Goal: Transaction & Acquisition: Purchase product/service

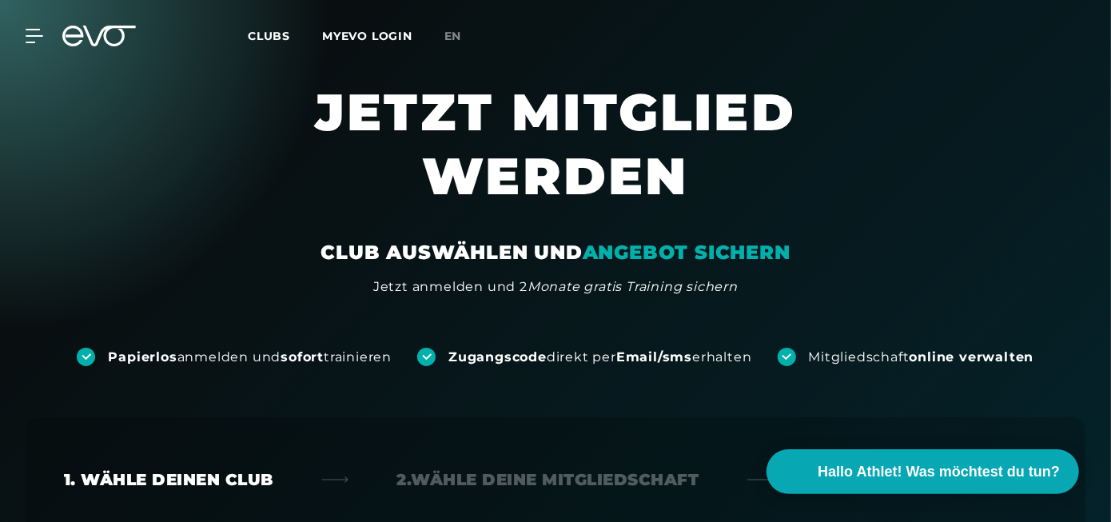
click at [249, 35] on span "Clubs" at bounding box center [269, 36] width 42 height 14
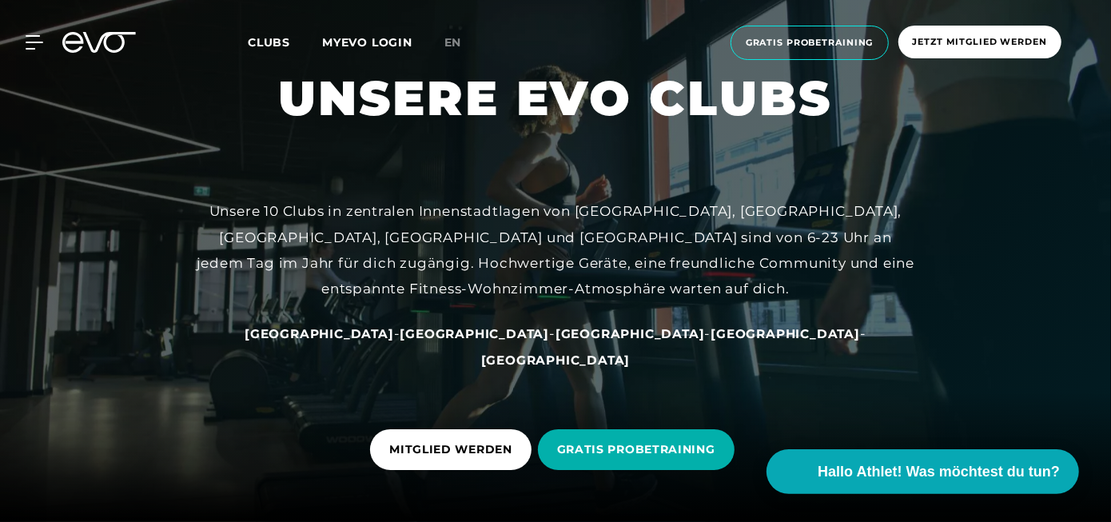
drag, startPoint x: 1111, startPoint y: 24, endPoint x: 670, endPoint y: 169, distance: 464.4
click at [670, 169] on div at bounding box center [555, 261] width 1111 height 522
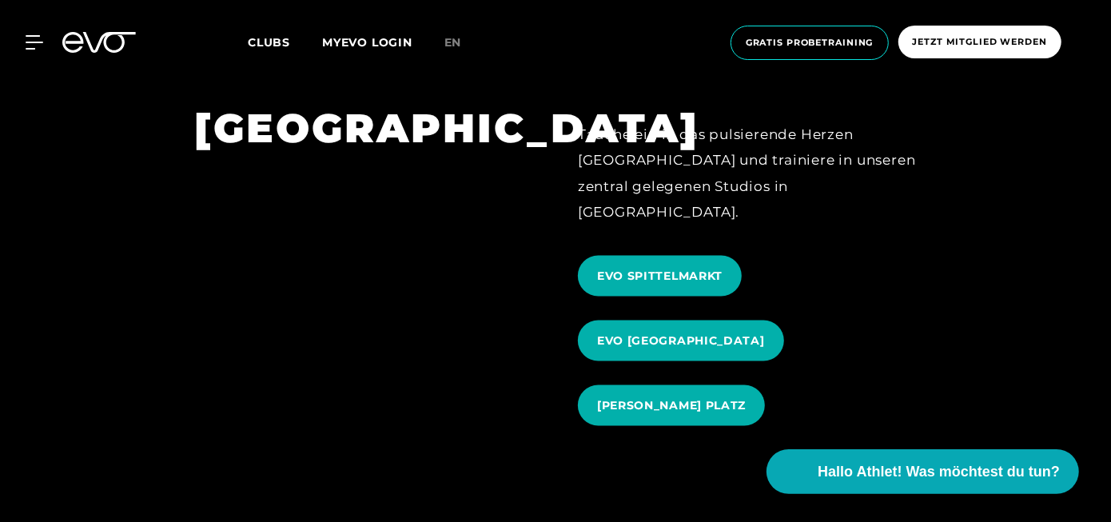
scroll to position [1502, 0]
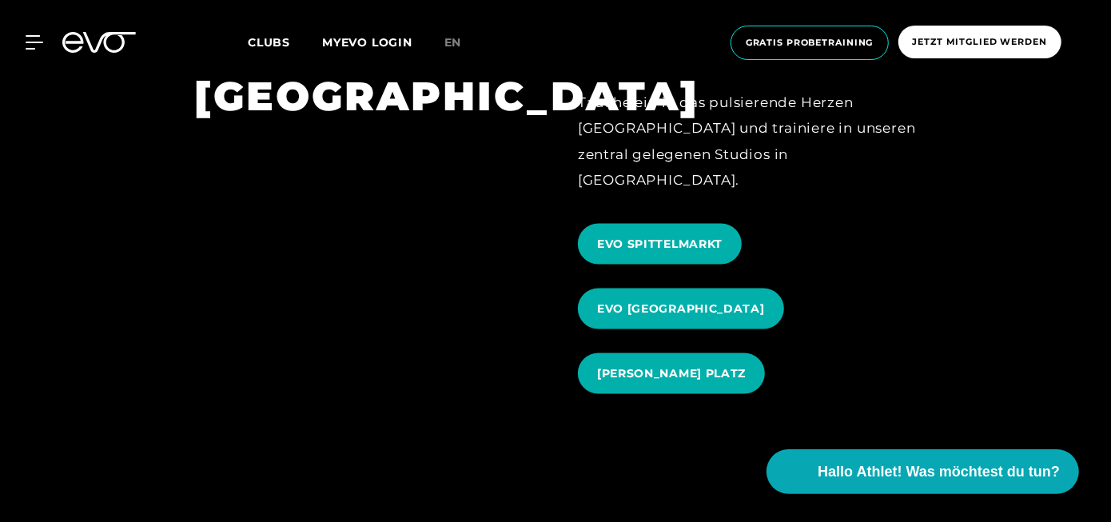
click at [708, 365] on span "[PERSON_NAME] PLATZ" at bounding box center [671, 373] width 149 height 17
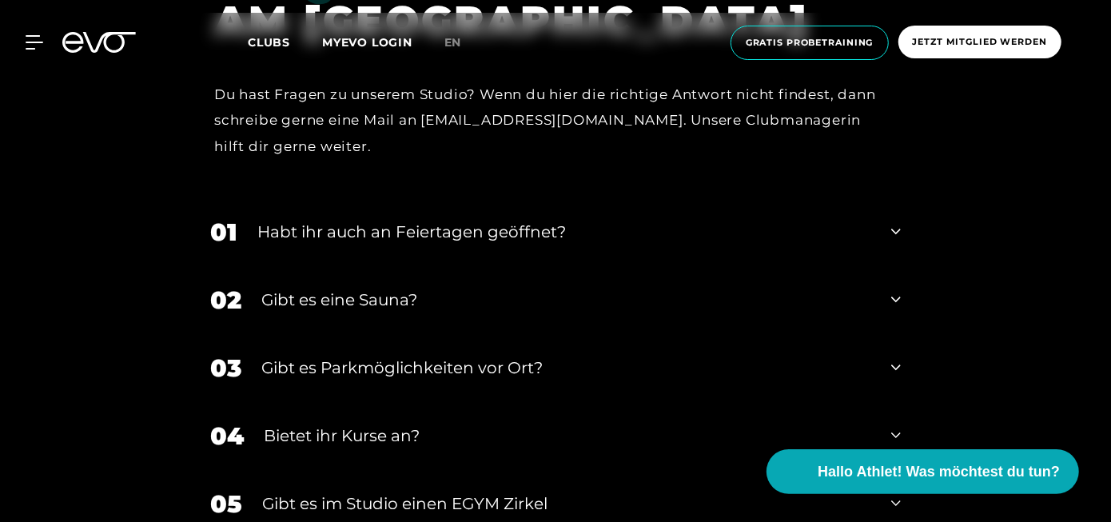
scroll to position [5305, 0]
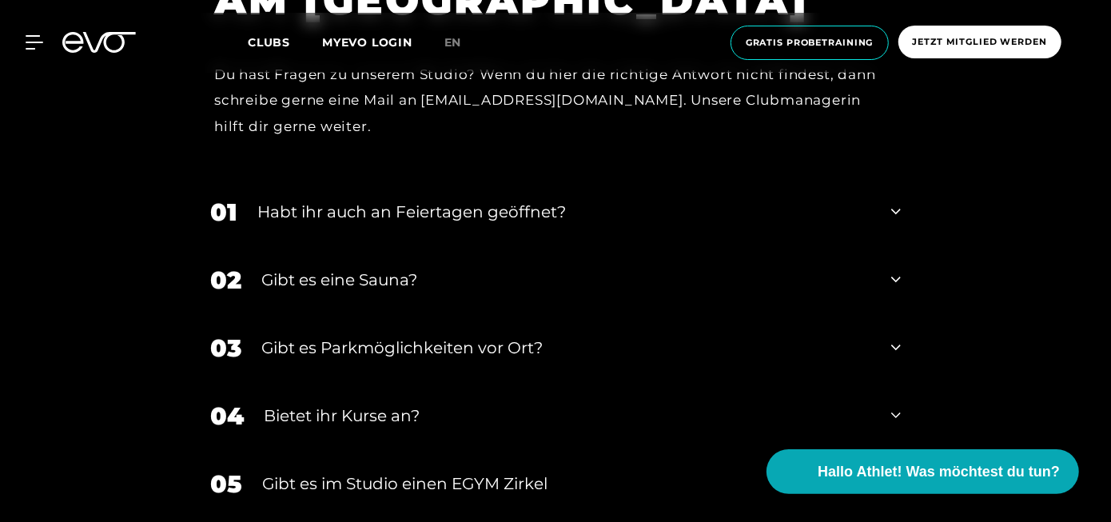
click at [36, 50] on div "MyEVO Login Über EVO Mitgliedschaften Probetraining TAGESPASS EVO Studios [GEOG…" at bounding box center [555, 43] width 1104 height 60
click at [29, 36] on icon at bounding box center [37, 42] width 22 height 13
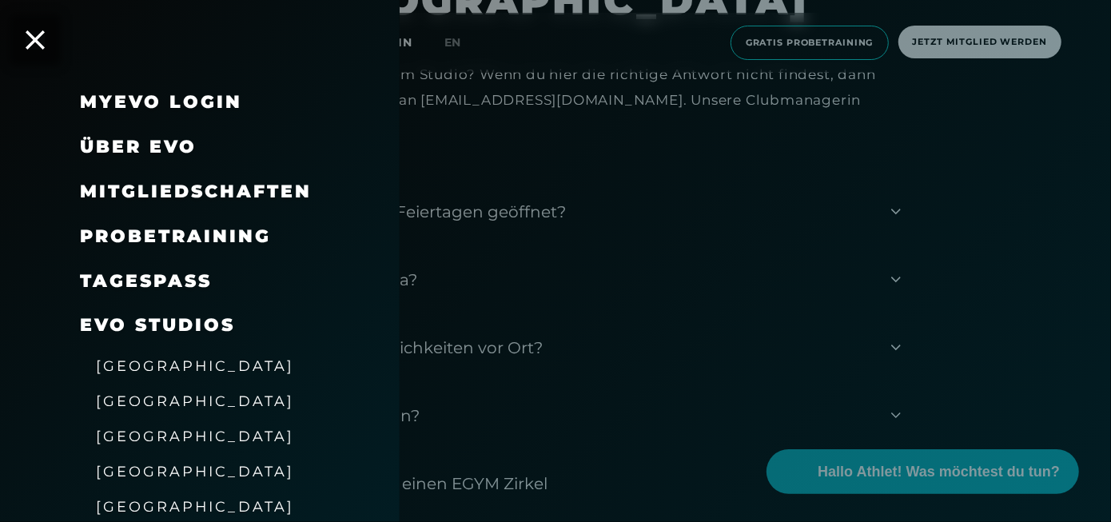
click at [137, 400] on span "[GEOGRAPHIC_DATA]" at bounding box center [195, 400] width 198 height 17
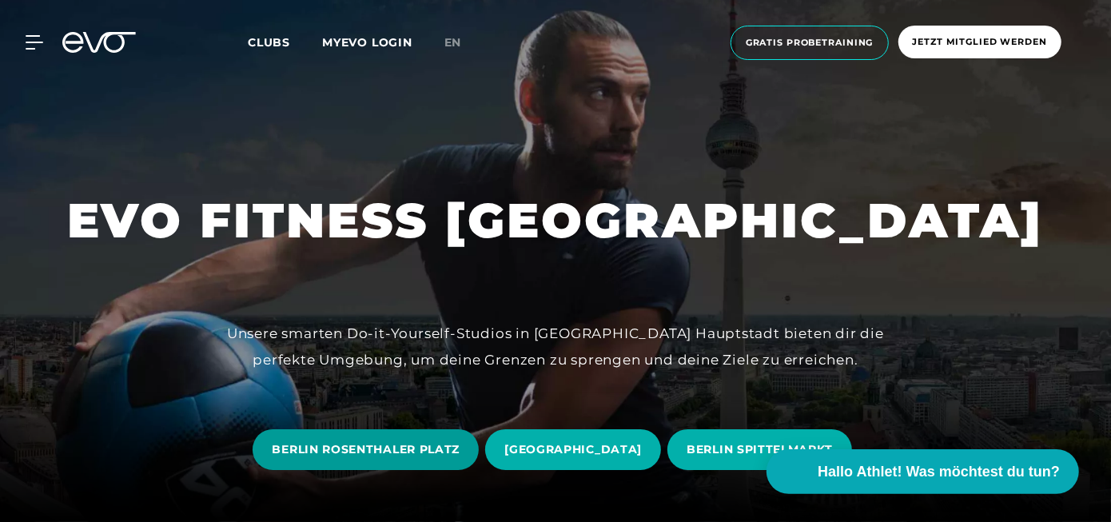
click at [407, 447] on span "BERLIN ROSENTHALER PLATZ" at bounding box center [366, 449] width 188 height 17
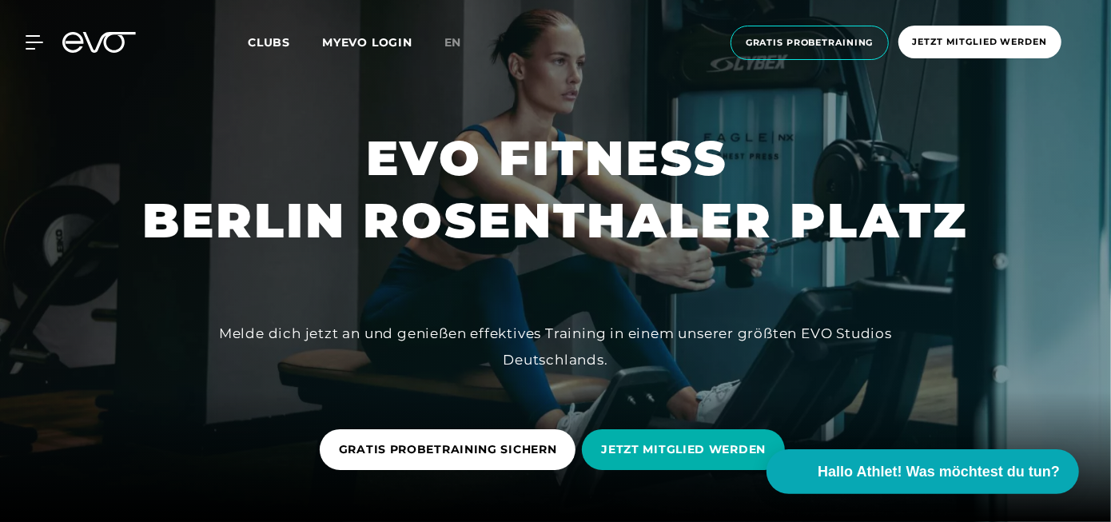
click at [272, 46] on span "Clubs" at bounding box center [269, 42] width 42 height 14
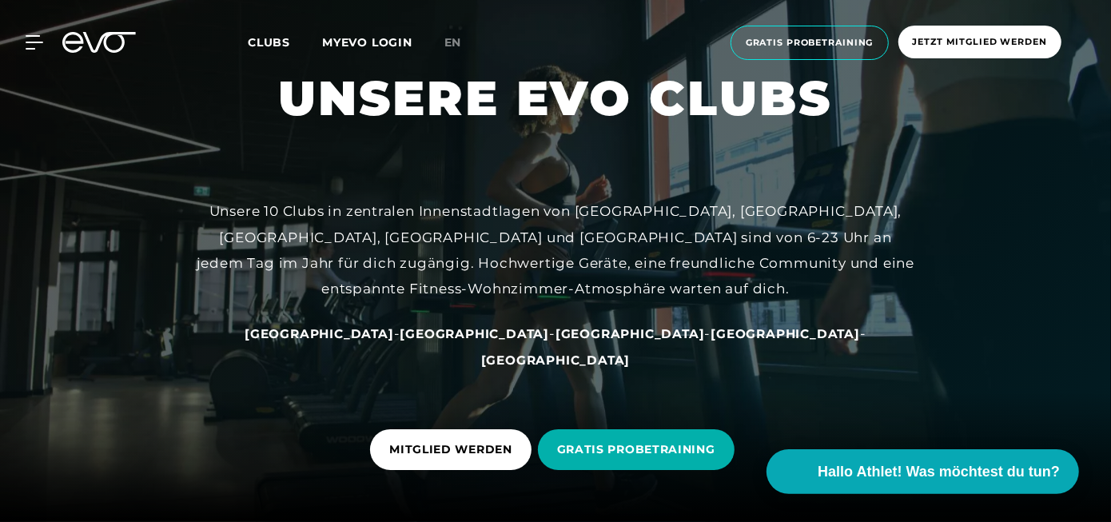
click at [453, 341] on span "[GEOGRAPHIC_DATA]" at bounding box center [474, 333] width 149 height 15
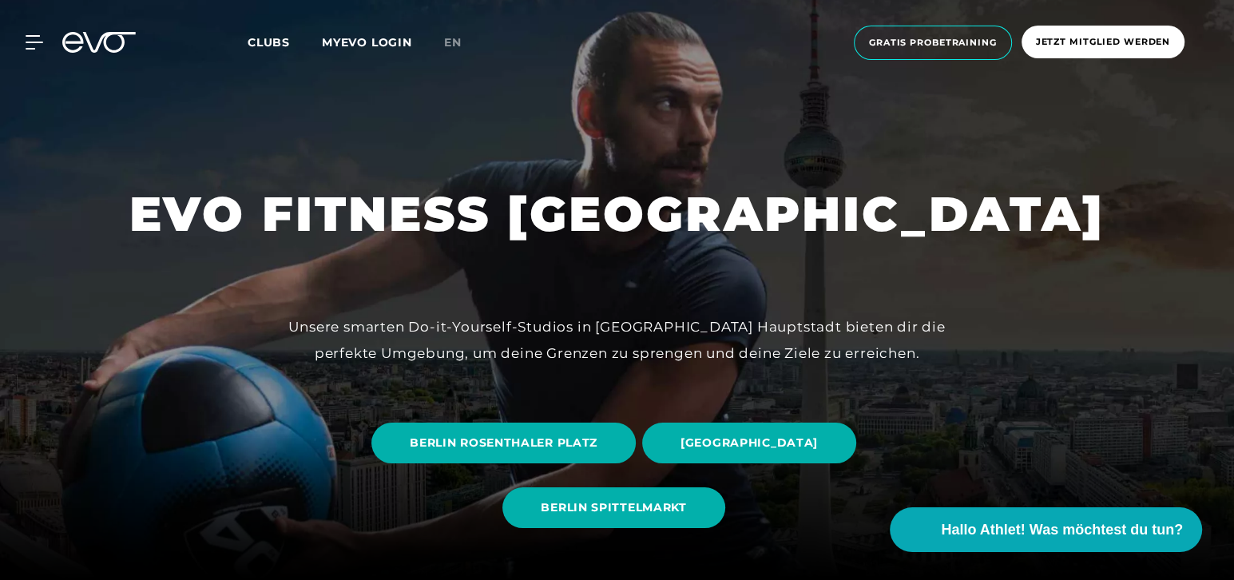
drag, startPoint x: 1077, startPoint y: 1, endPoint x: 662, endPoint y: 347, distance: 540.0
click at [662, 347] on div "Unsere smarten Do-it-Yourself-Studios in [GEOGRAPHIC_DATA] Hauptstadt bieten di…" at bounding box center [617, 340] width 719 height 52
click at [536, 443] on span "BERLIN ROSENTHALER PLATZ" at bounding box center [504, 443] width 188 height 17
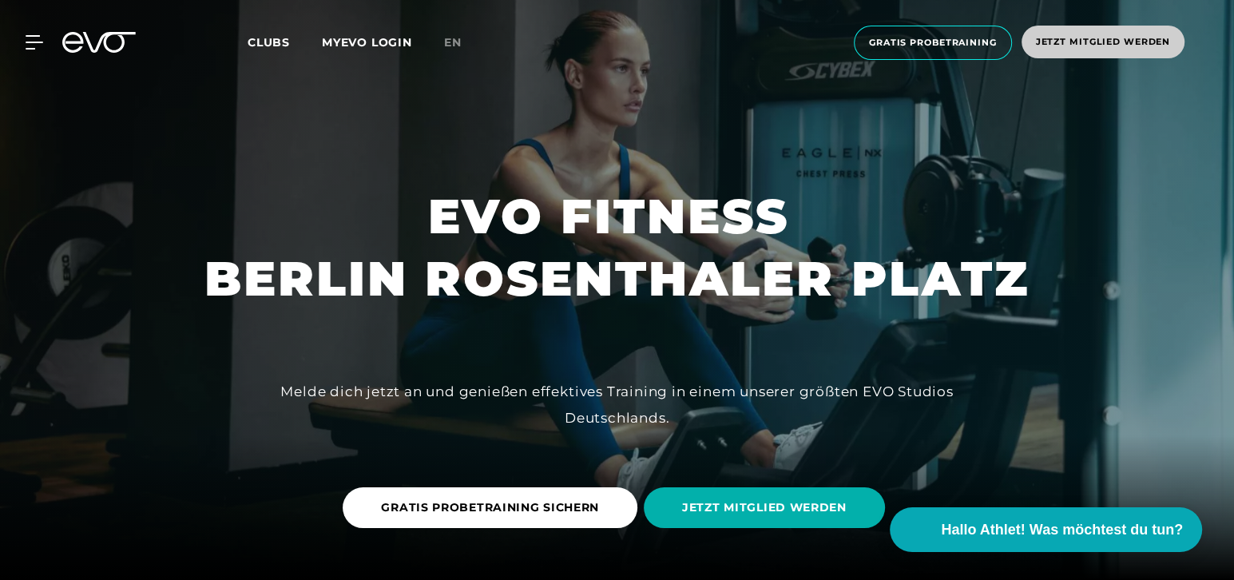
click at [1071, 26] on span "Jetzt Mitglied werden" at bounding box center [1103, 42] width 163 height 33
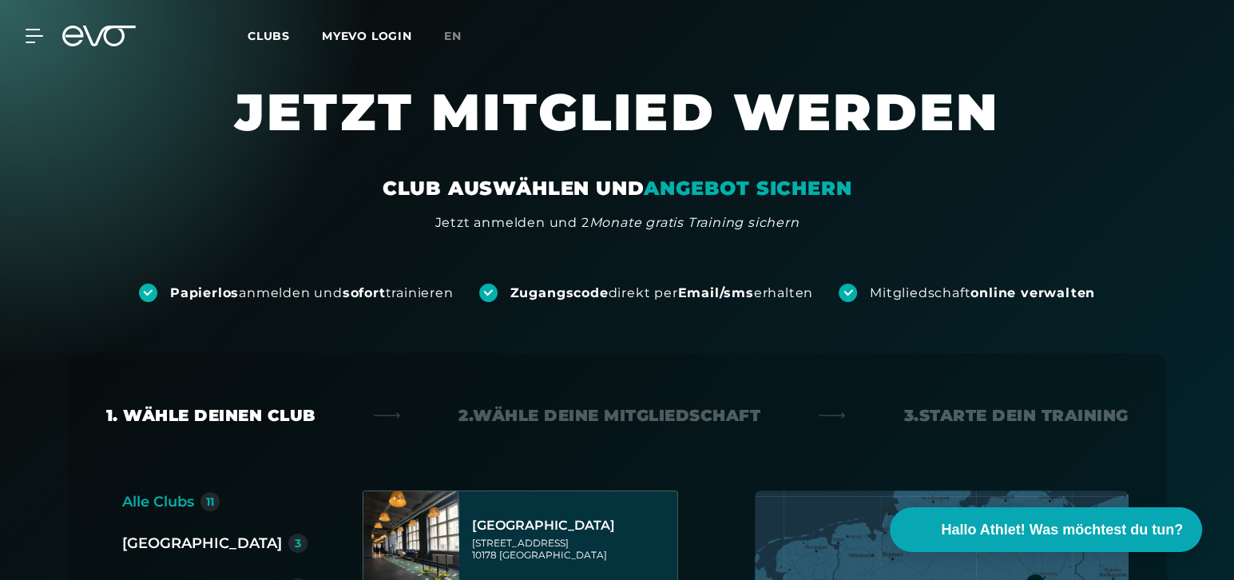
click at [153, 521] on div "[GEOGRAPHIC_DATA]" at bounding box center [202, 543] width 160 height 22
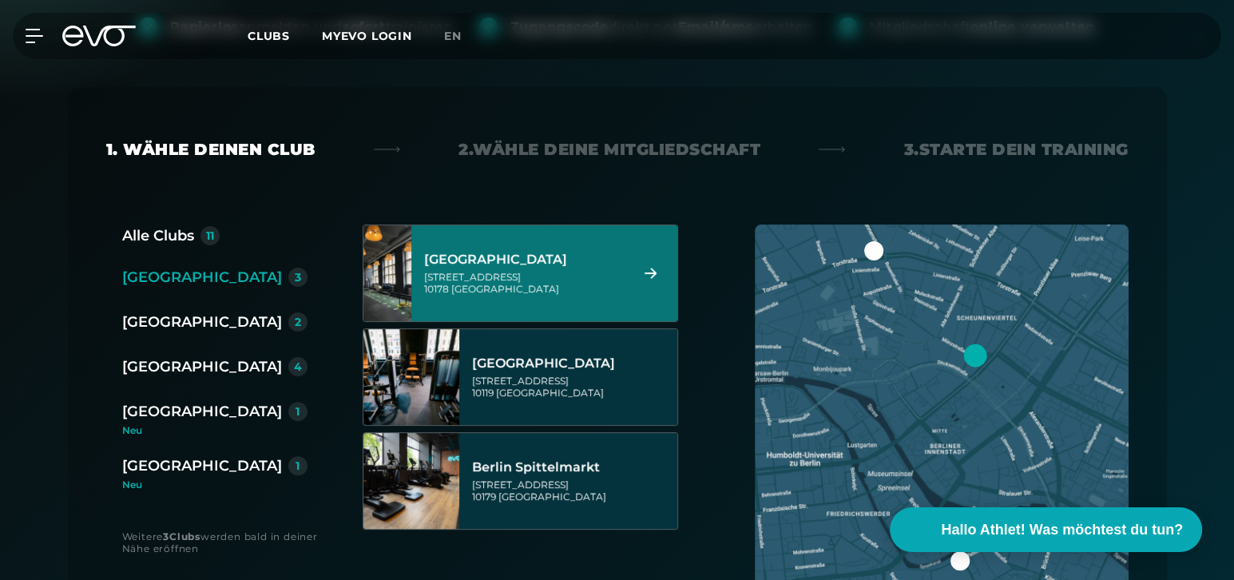
scroll to position [284, 0]
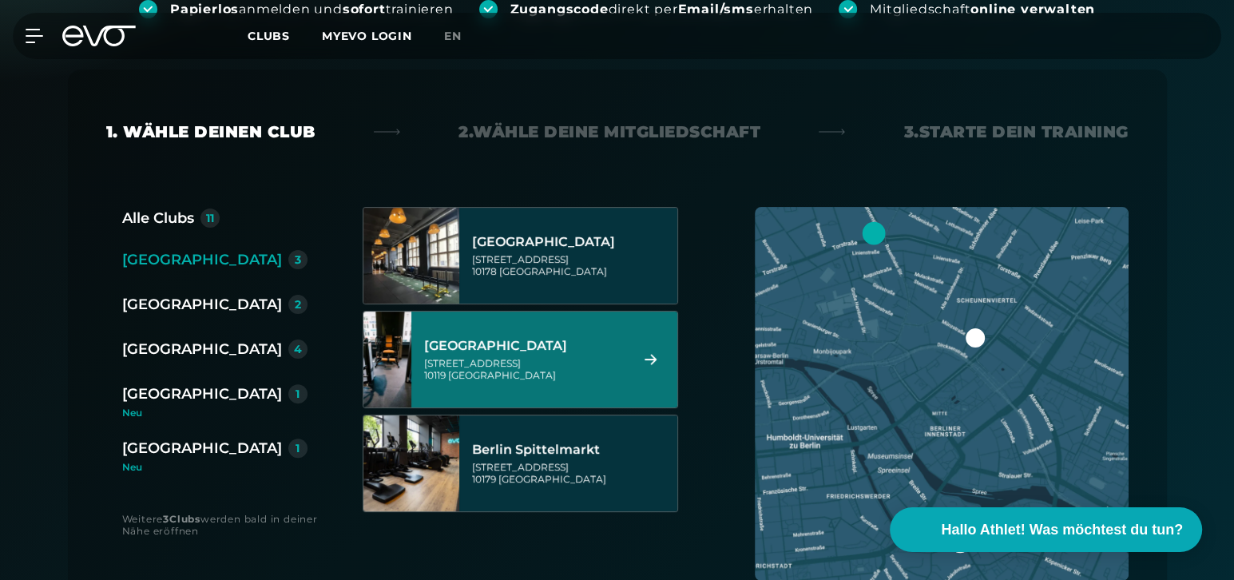
click at [506, 357] on div "[STREET_ADDRESS]" at bounding box center [524, 369] width 201 height 24
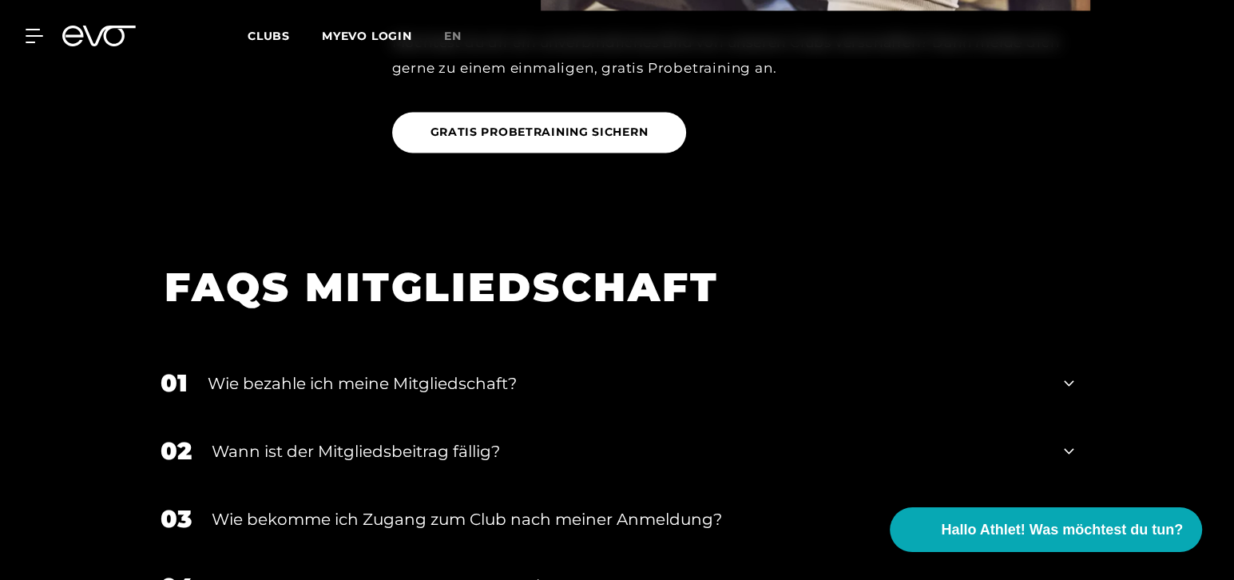
scroll to position [2625, 0]
